Goal: Task Accomplishment & Management: Manage account settings

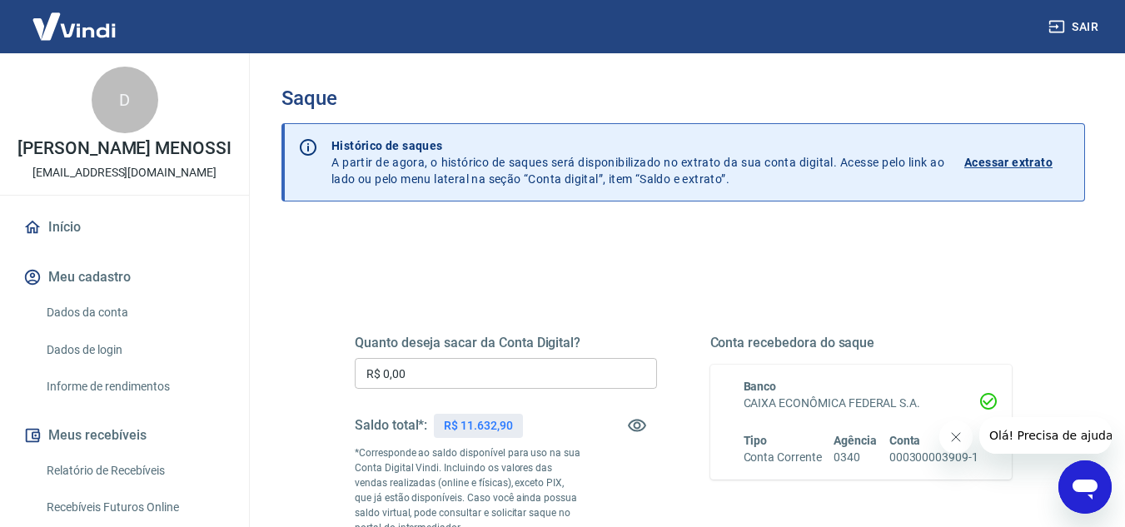
click at [549, 383] on input "R$ 0,00" at bounding box center [506, 373] width 302 height 31
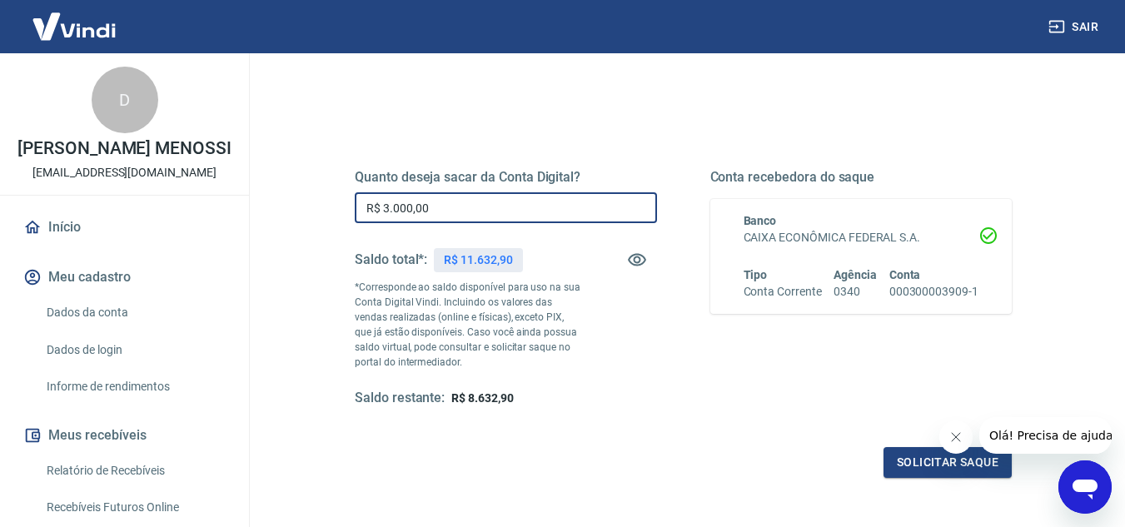
scroll to position [166, 0]
type input "R$ 3.000,00"
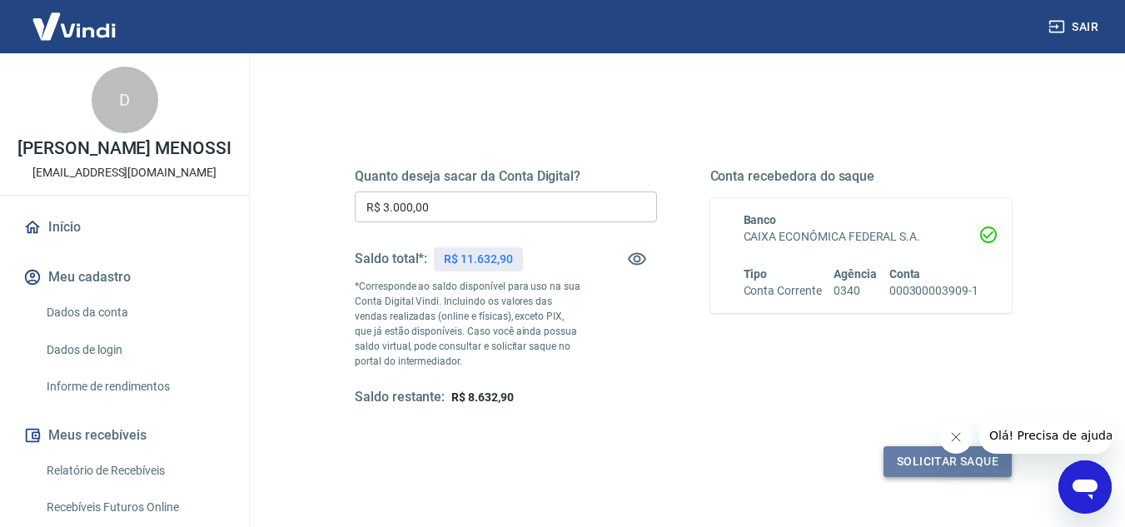
click at [943, 465] on button "Solicitar saque" at bounding box center [947, 461] width 128 height 31
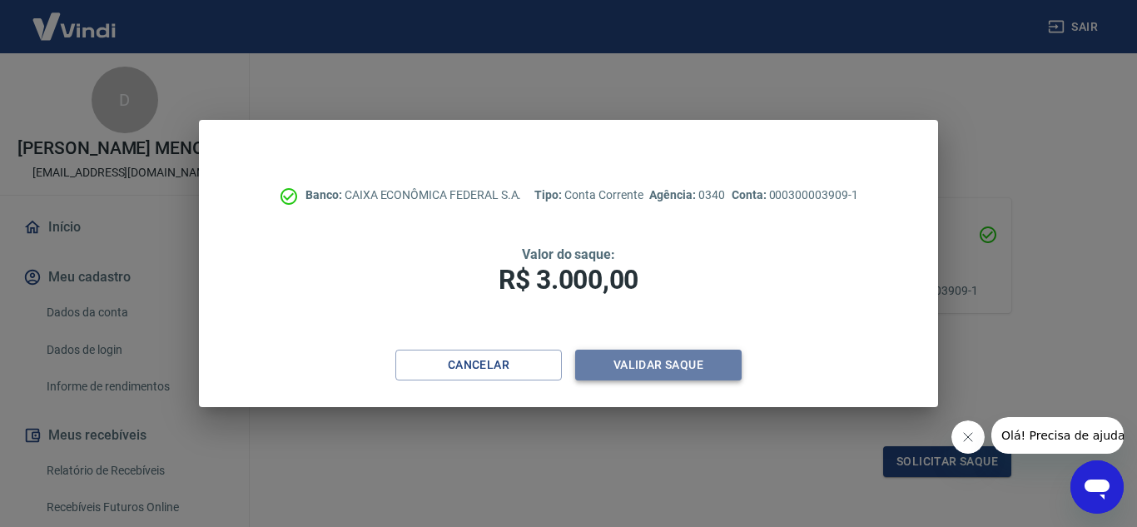
click at [678, 360] on button "Validar saque" at bounding box center [658, 365] width 166 height 31
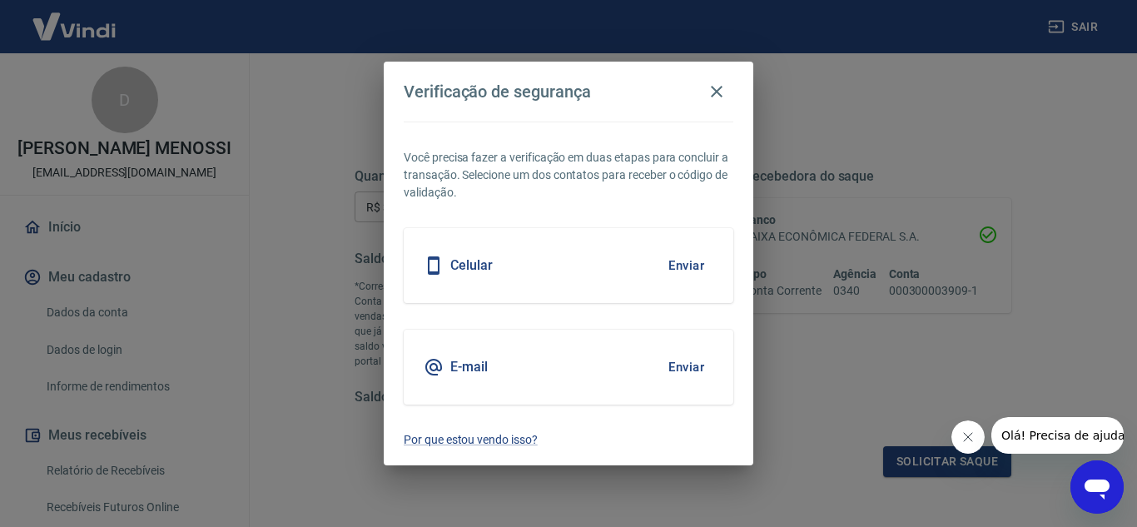
click at [693, 267] on button "Enviar" at bounding box center [686, 265] width 54 height 35
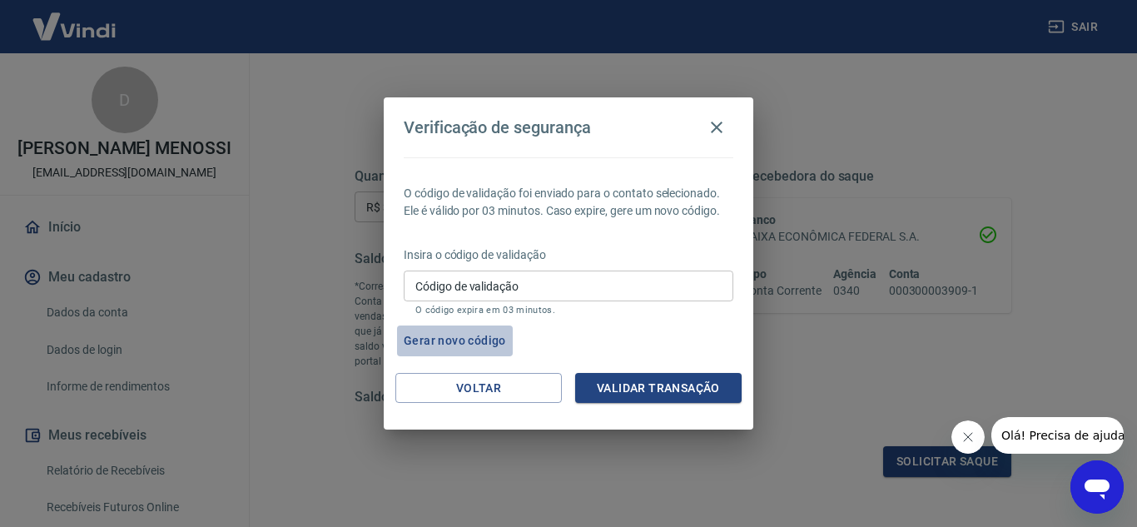
click at [464, 341] on button "Gerar novo código" at bounding box center [455, 341] width 116 height 31
click at [509, 385] on button "Voltar" at bounding box center [478, 388] width 166 height 31
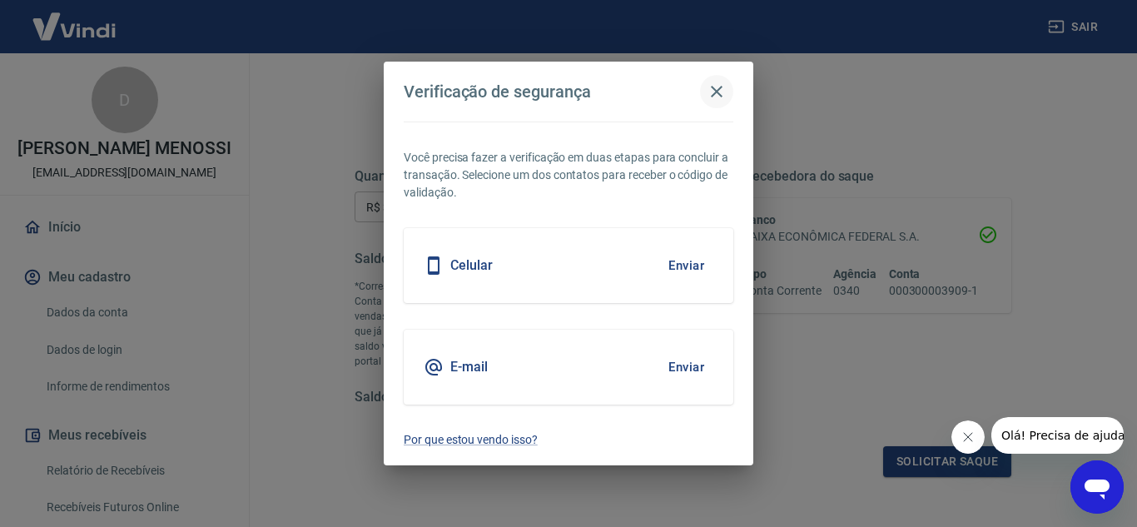
click at [721, 103] on button "button" at bounding box center [716, 91] width 33 height 33
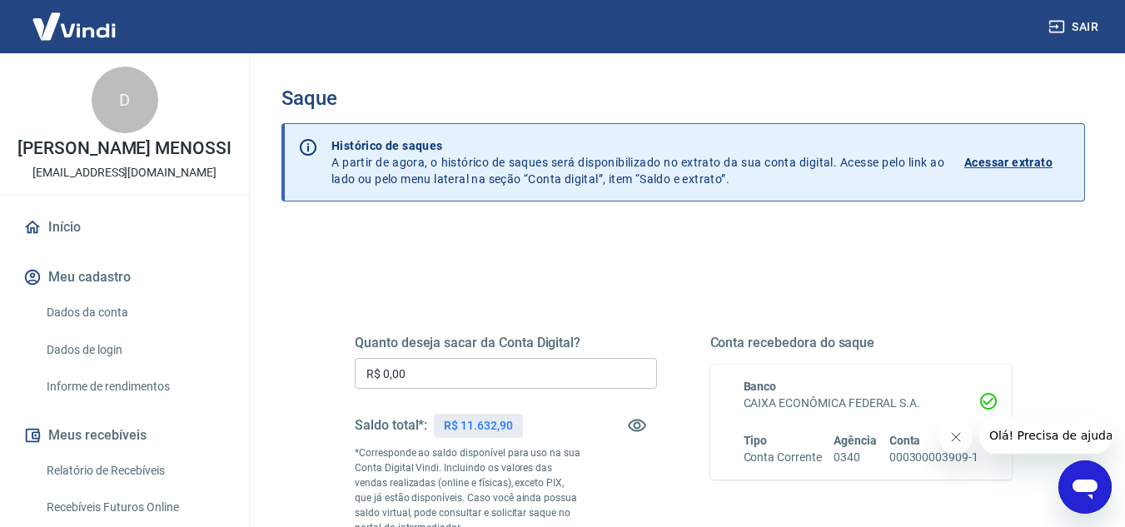
click at [548, 377] on input "R$ 0,00" at bounding box center [506, 373] width 302 height 31
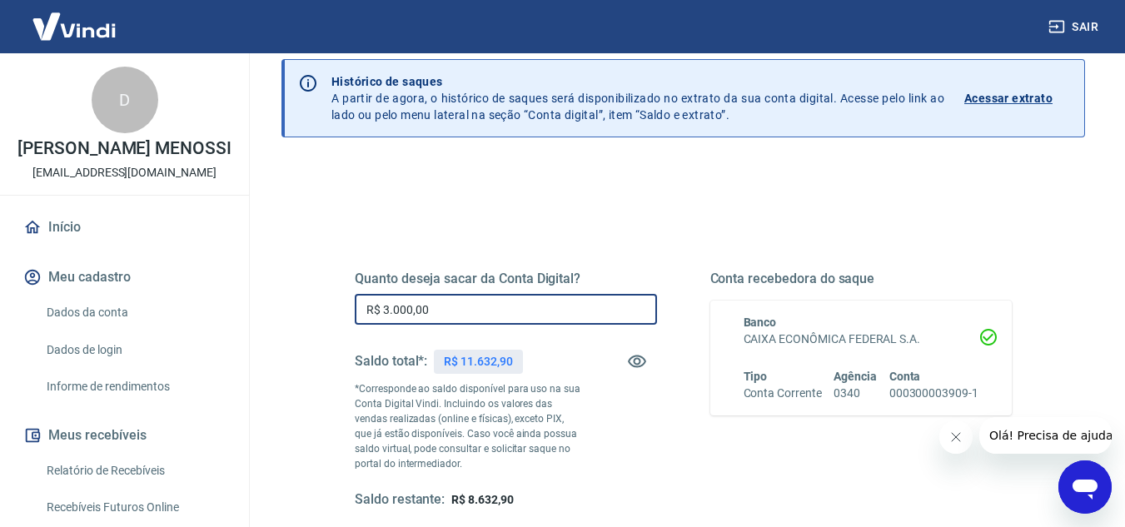
scroll to position [166, 0]
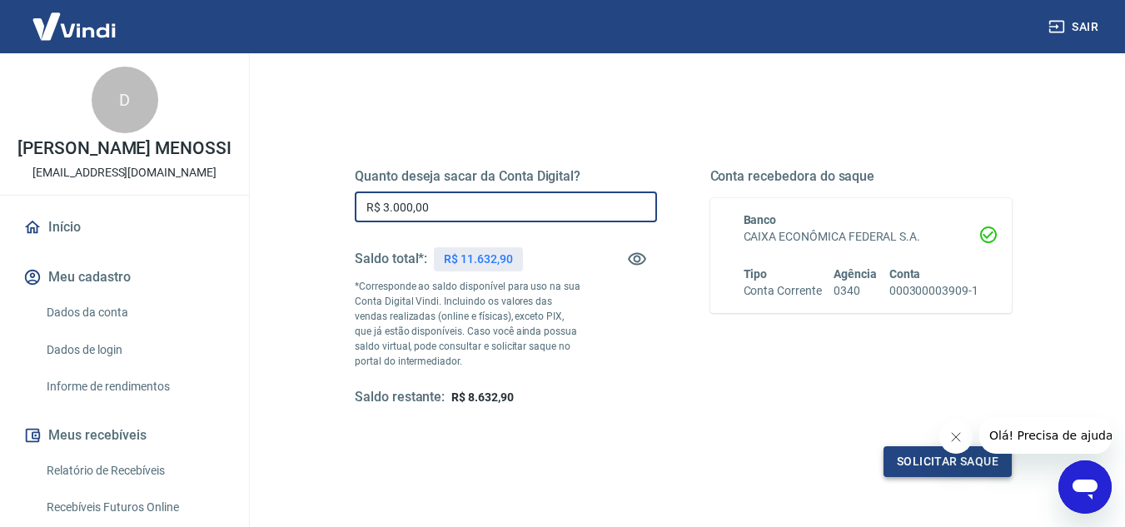
type input "R$ 3.000,00"
click at [923, 453] on button "Solicitar saque" at bounding box center [947, 461] width 128 height 31
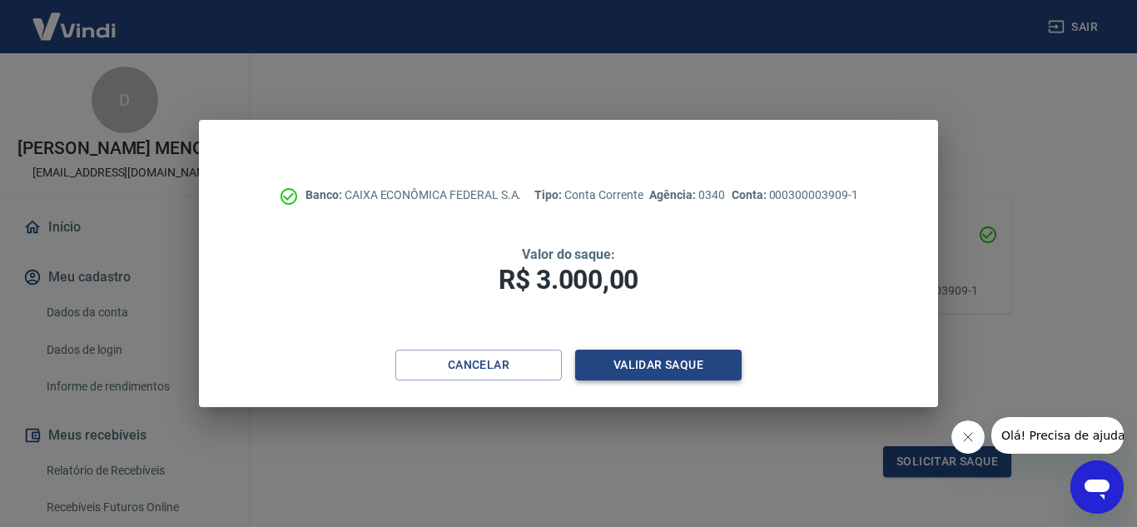
click at [654, 367] on button "Validar saque" at bounding box center [658, 365] width 166 height 31
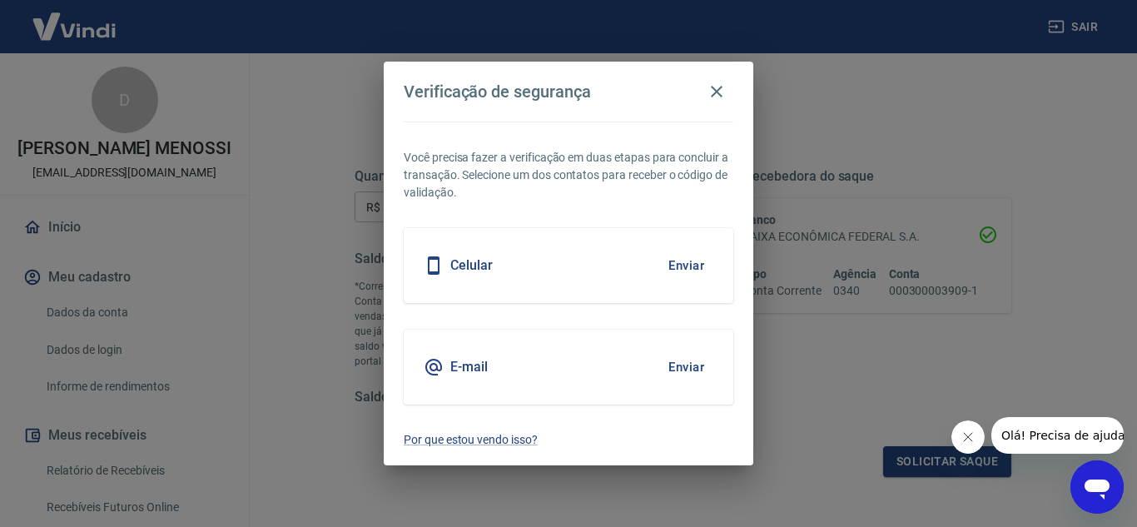
click at [685, 371] on button "Enviar" at bounding box center [686, 367] width 54 height 35
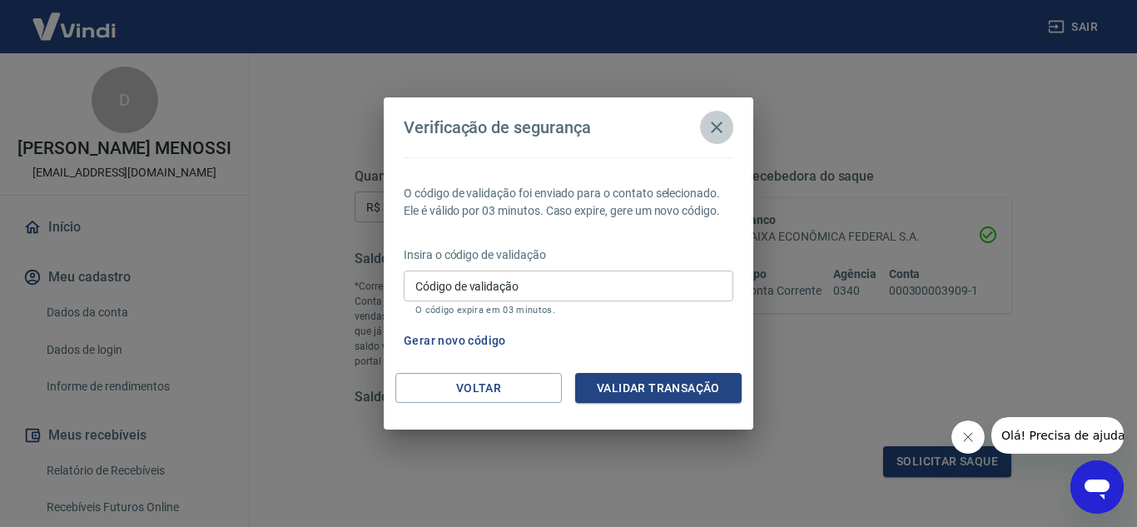
click at [713, 124] on icon "button" at bounding box center [717, 128] width 12 height 12
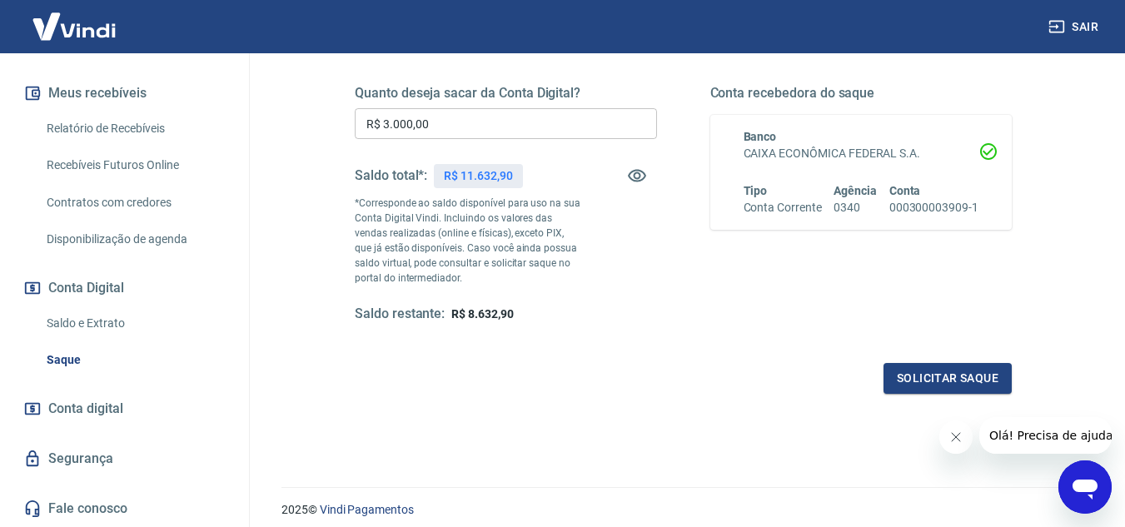
scroll to position [311, 0]
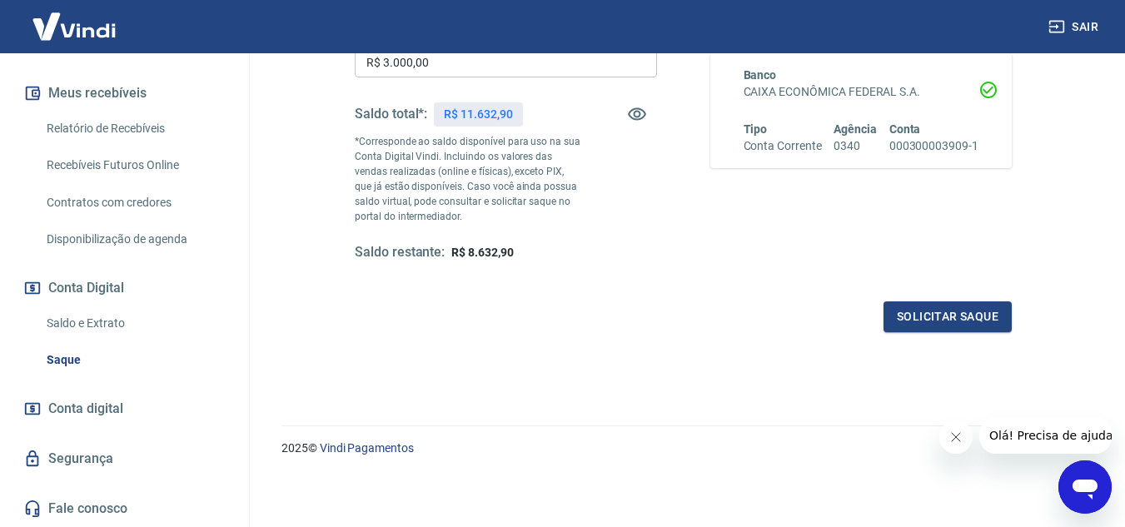
click at [116, 413] on span "Conta digital" at bounding box center [85, 408] width 75 height 23
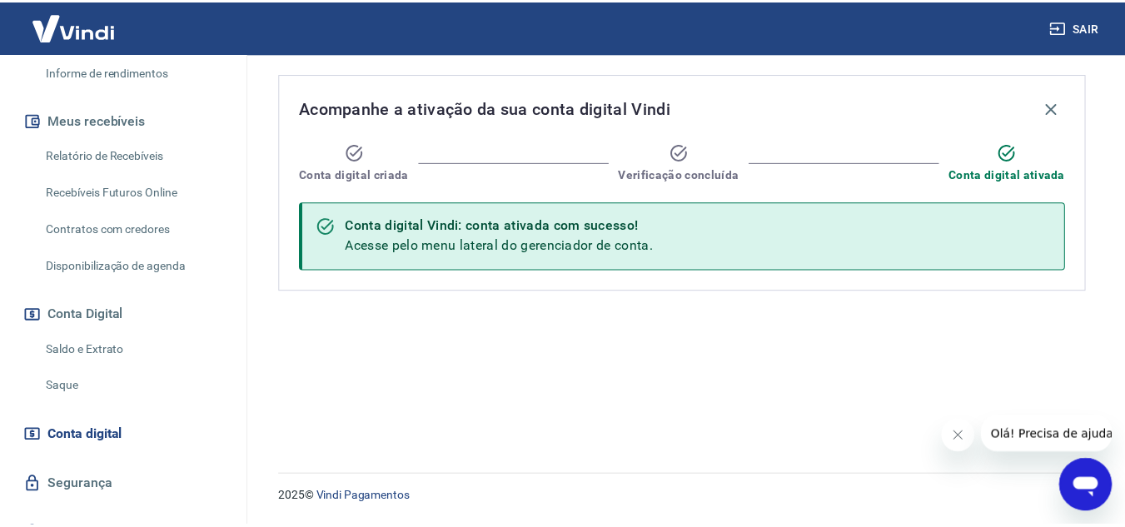
scroll to position [276, 0]
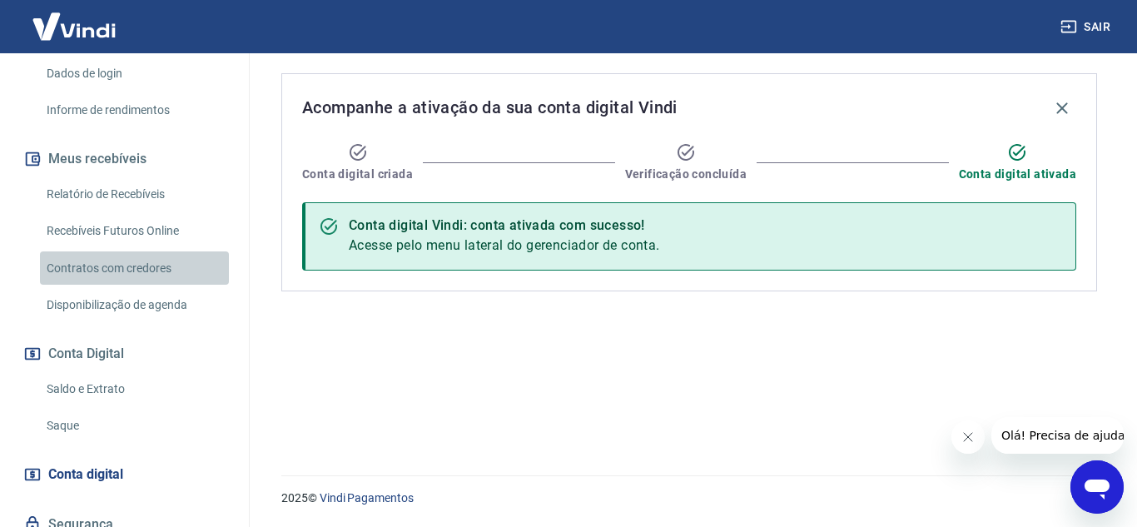
click at [162, 286] on link "Contratos com credores" at bounding box center [134, 268] width 189 height 34
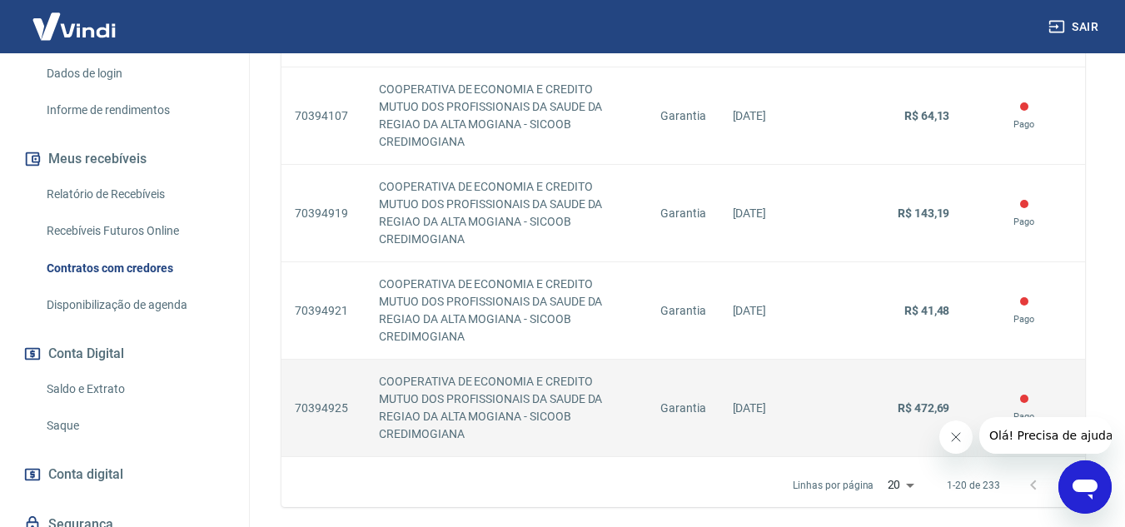
scroll to position [2362, 0]
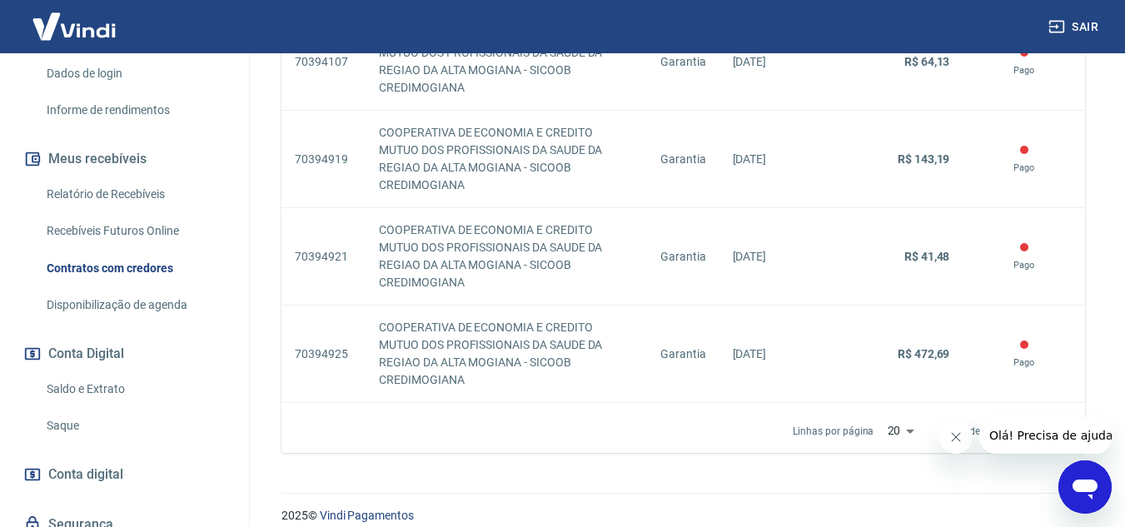
click at [119, 246] on link "Recebíveis Futuros Online" at bounding box center [134, 231] width 189 height 34
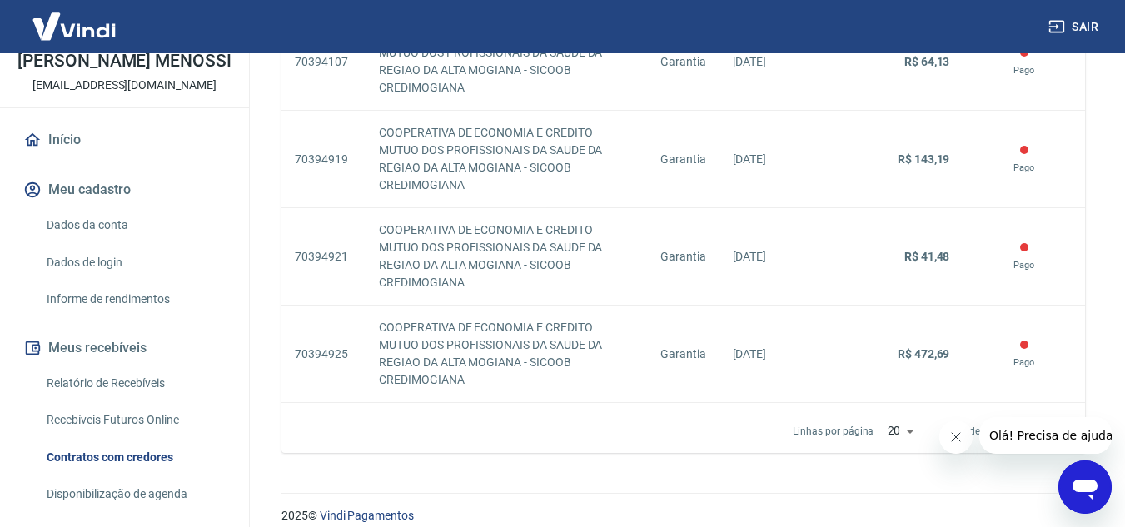
scroll to position [27, 0]
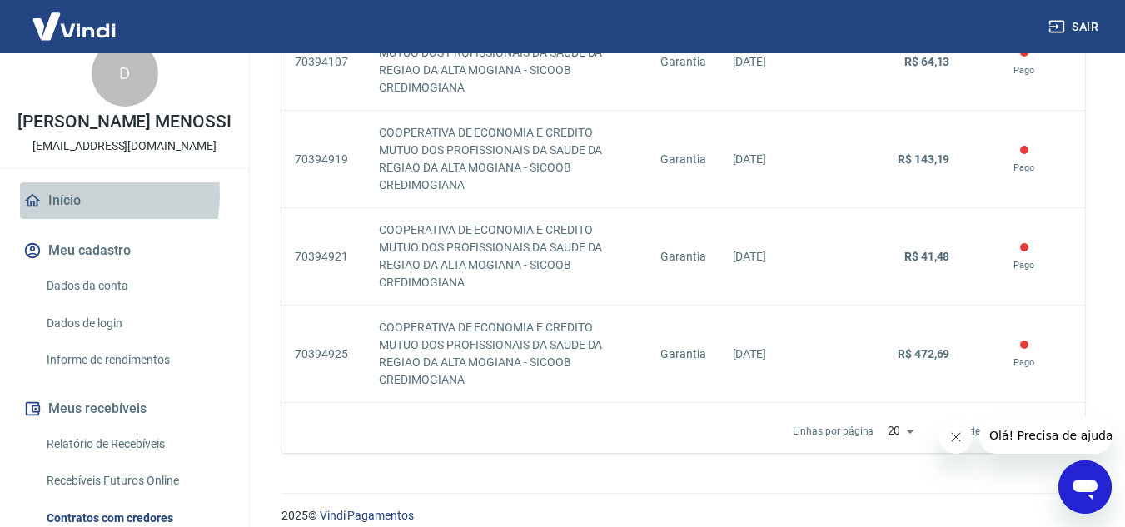
click at [75, 212] on link "Início" at bounding box center [124, 200] width 209 height 37
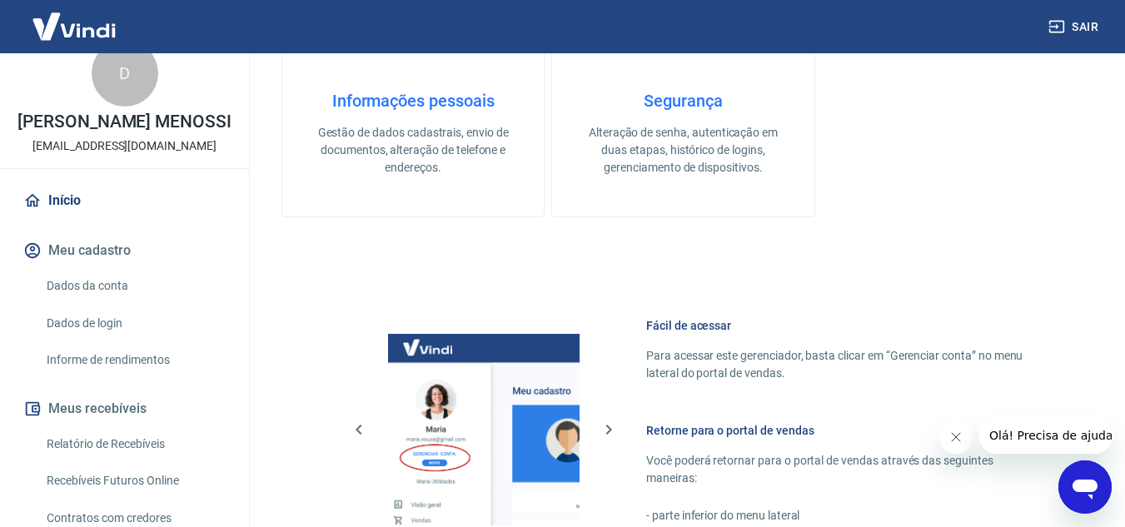
scroll to position [256, 0]
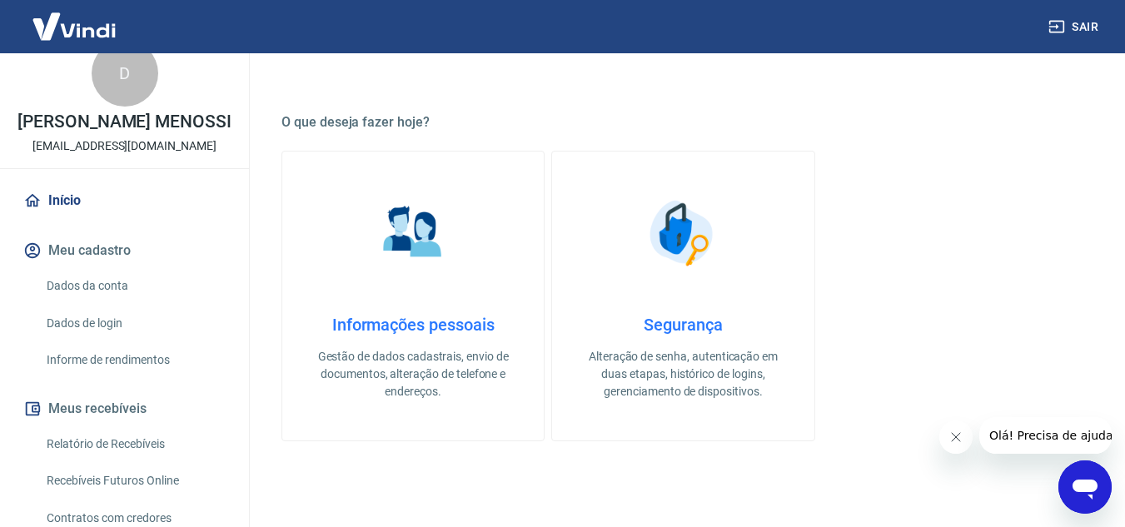
click at [438, 335] on div "Informações pessoais Gestão de dados cadastrais, envio de documentos, alteração…" at bounding box center [413, 358] width 208 height 86
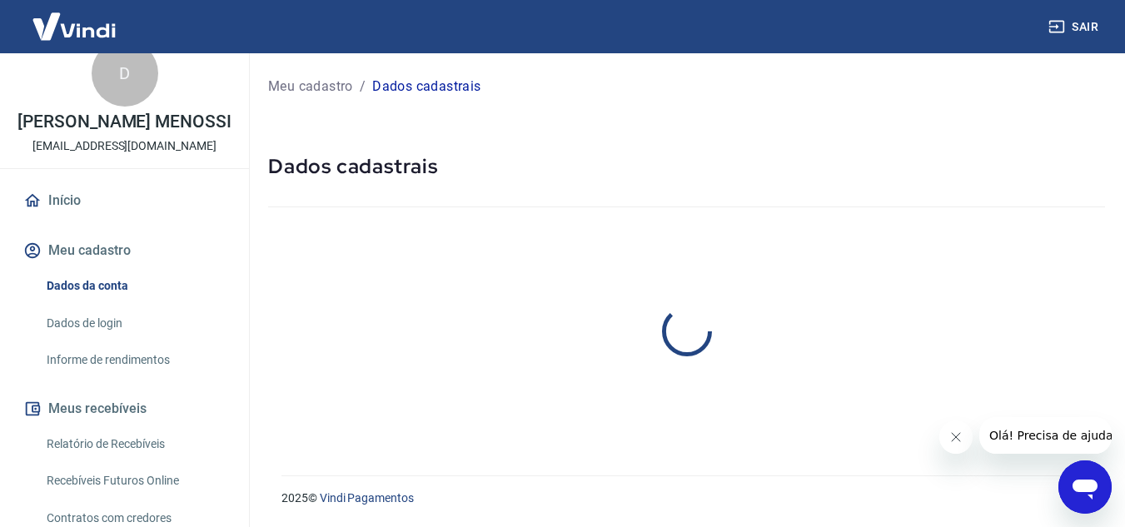
select select "SP"
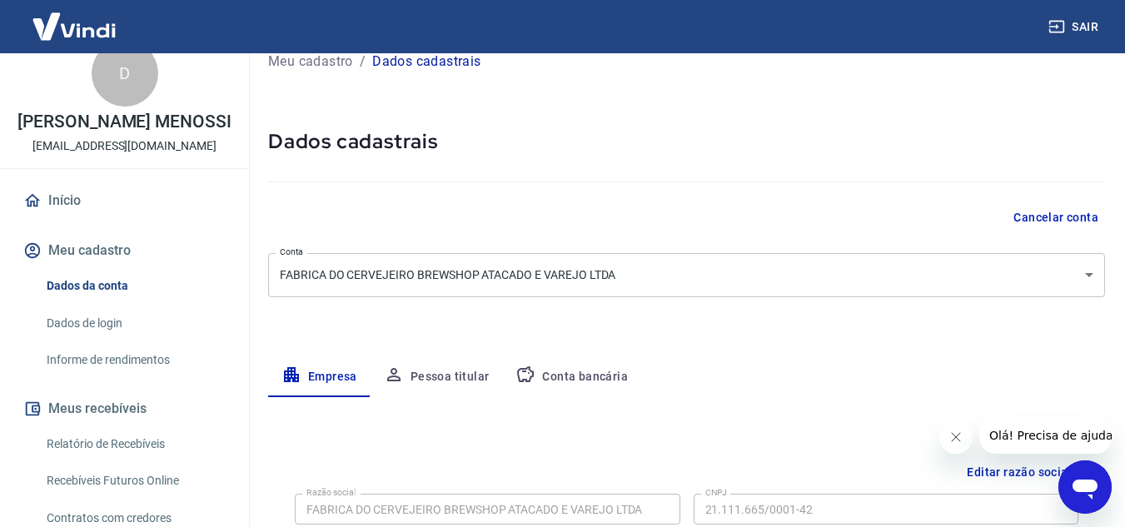
scroll to position [7, 0]
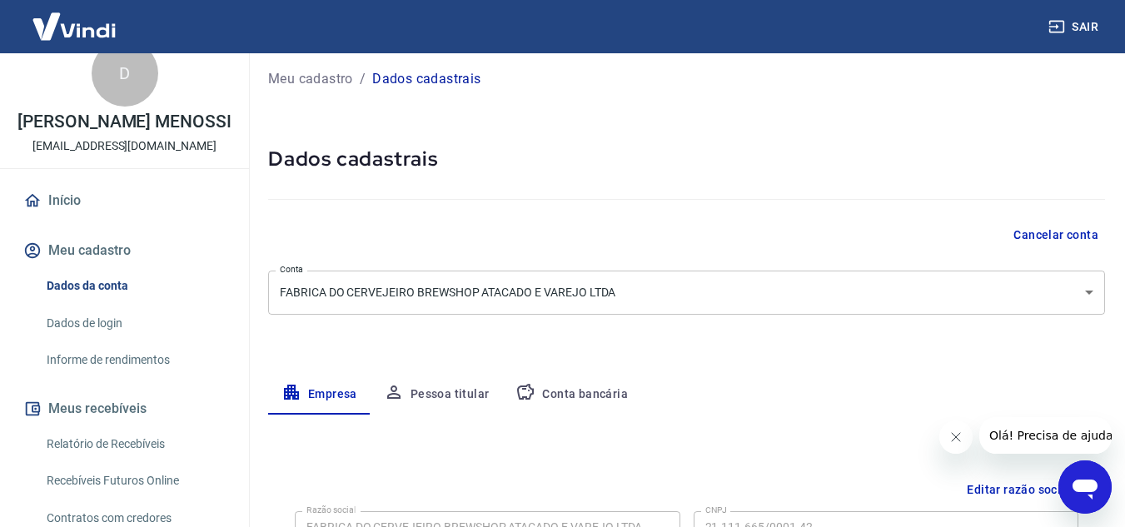
click at [456, 391] on button "Pessoa titular" at bounding box center [436, 395] width 132 height 40
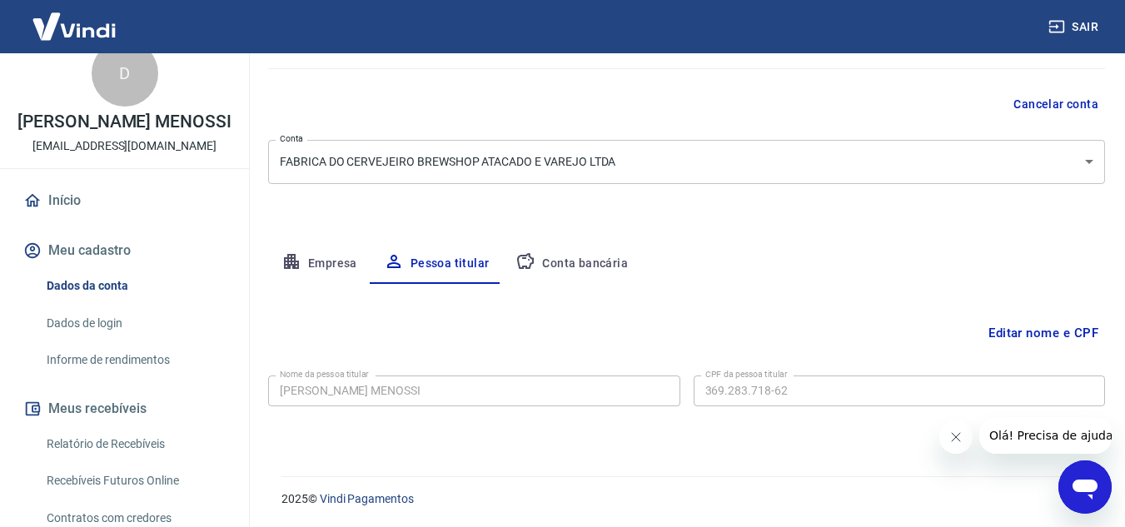
scroll to position [139, 0]
click at [554, 256] on button "Conta bancária" at bounding box center [571, 263] width 139 height 40
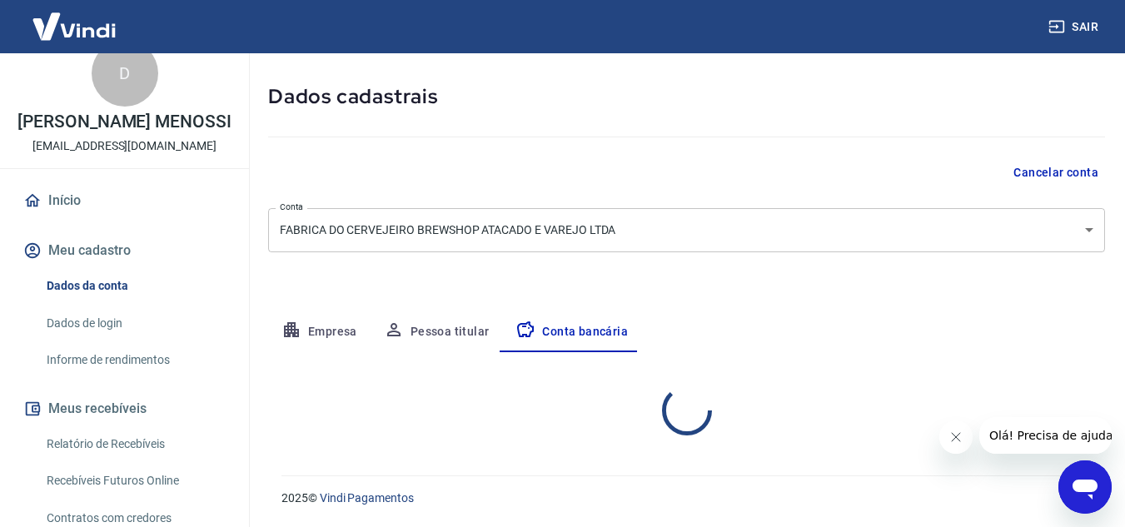
select select "1"
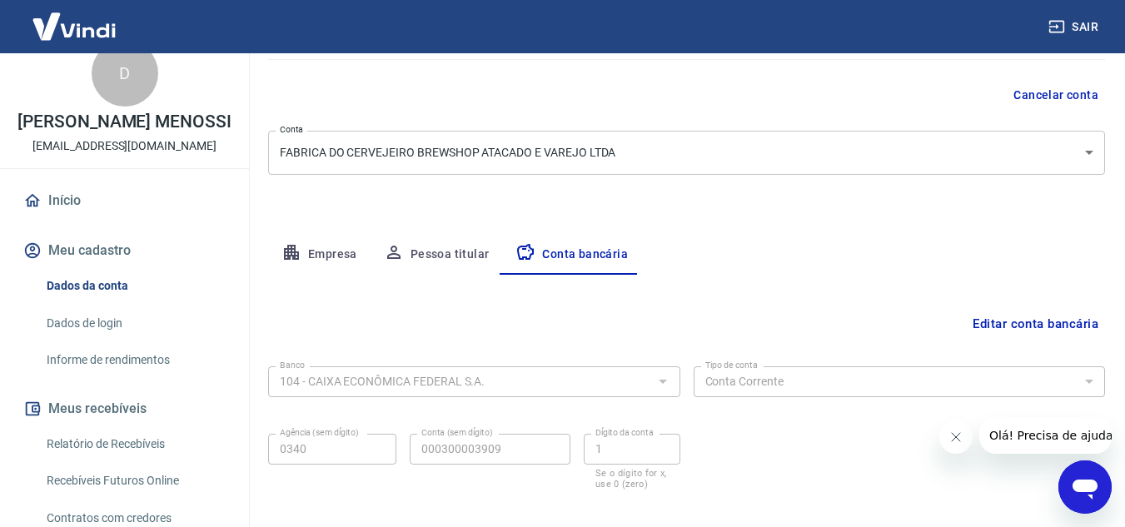
scroll to position [0, 0]
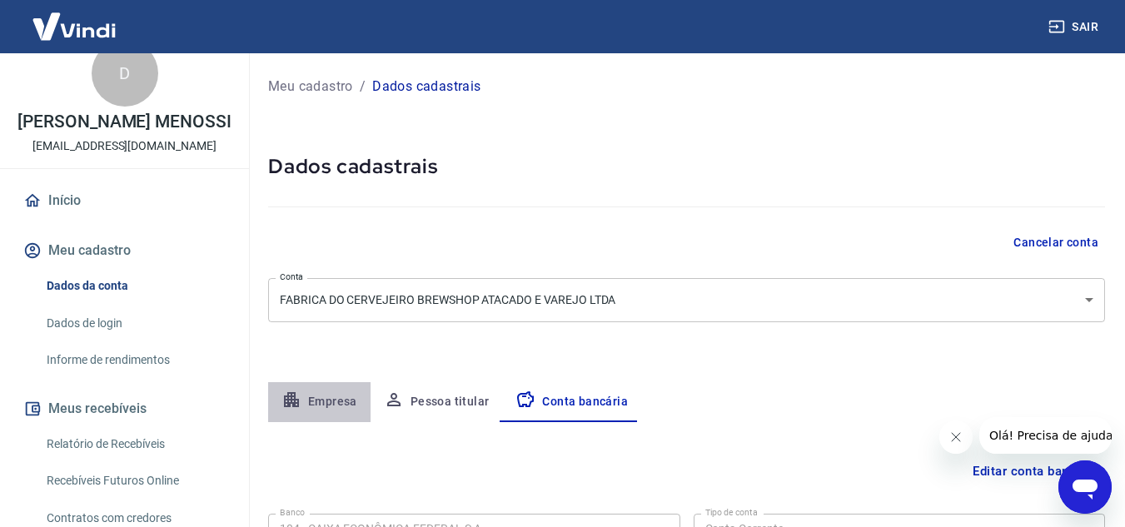
click at [322, 406] on button "Empresa" at bounding box center [319, 402] width 102 height 40
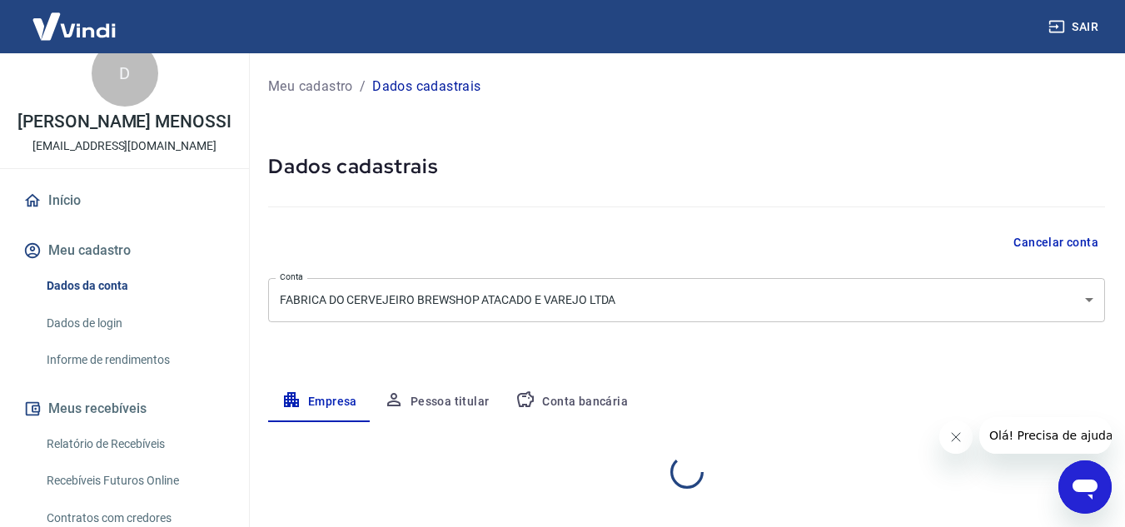
select select "SP"
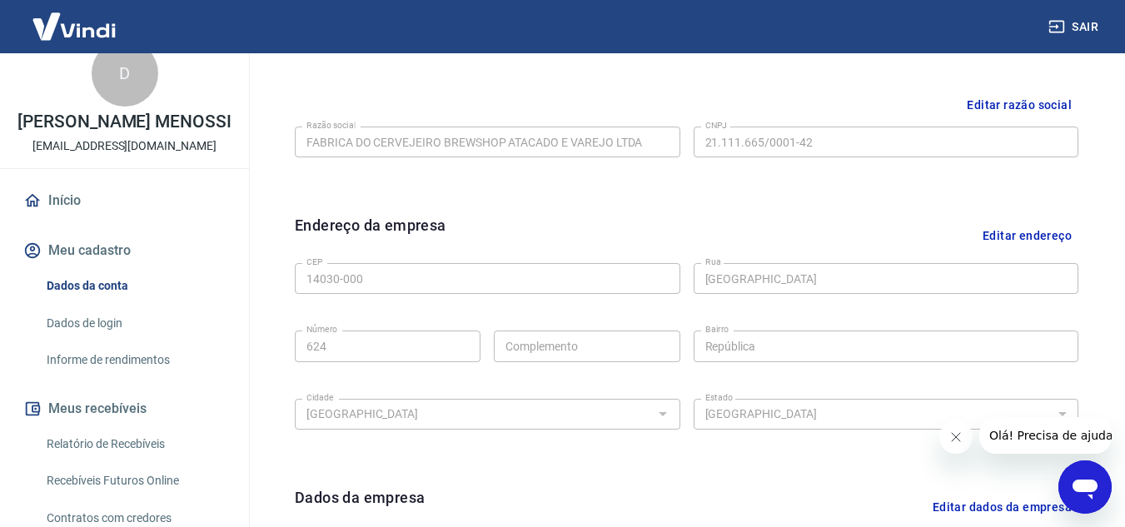
scroll to position [583, 0]
